Goal: Information Seeking & Learning: Find specific fact

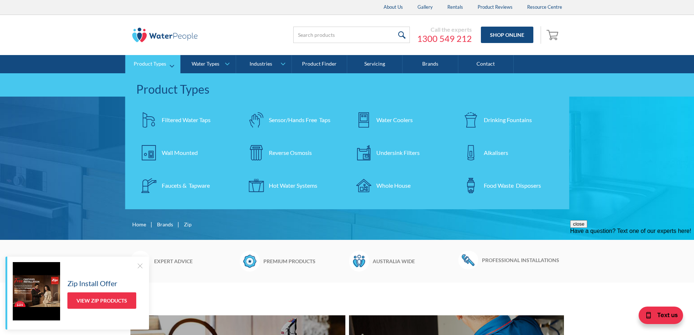
click at [413, 155] on div "Undersink Filters" at bounding box center [398, 152] width 43 height 9
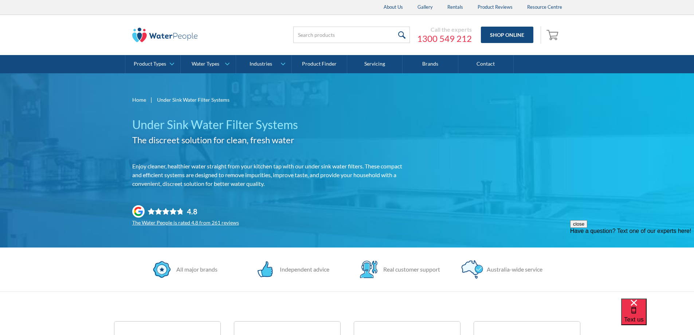
click at [316, 25] on div "Call the experts [PHONE_NUMBER] Shop Online 0 Your Cart Subtotal Pay with brows…" at bounding box center [417, 35] width 292 height 22
click at [317, 34] on input "search" at bounding box center [351, 35] width 117 height 16
type input "hydro tap g5 filter"
click at [394, 27] on input "submit" at bounding box center [402, 35] width 16 height 16
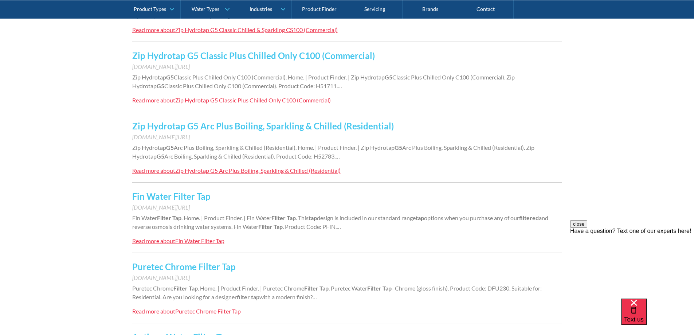
scroll to position [510, 0]
